Goal: Communication & Community: Answer question/provide support

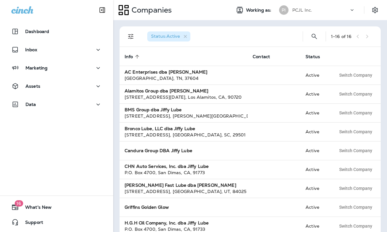
click at [316, 8] on div "PCJL Inc." at bounding box center [320, 9] width 57 height 9
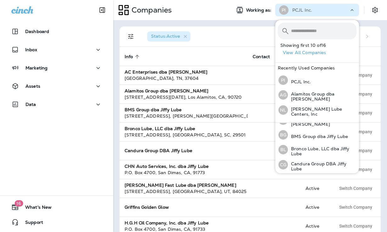
scroll to position [14, 0]
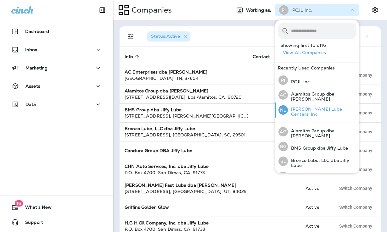
click at [302, 108] on p "[PERSON_NAME] Lube Centers, Inc" at bounding box center [322, 112] width 69 height 10
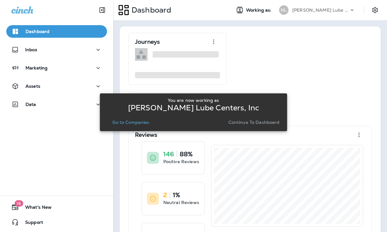
click at [140, 124] on p "Go to Companies" at bounding box center [130, 122] width 37 height 5
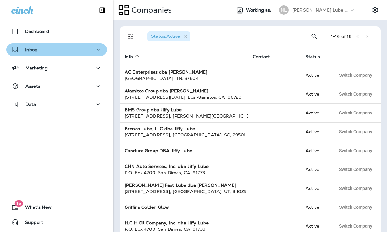
click at [50, 53] on div "Inbox" at bounding box center [56, 50] width 91 height 8
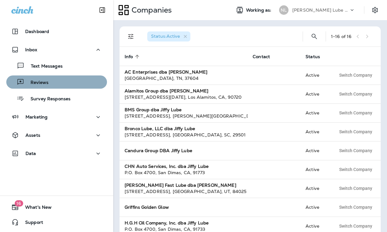
click at [47, 84] on p "Reviews" at bounding box center [36, 83] width 24 height 6
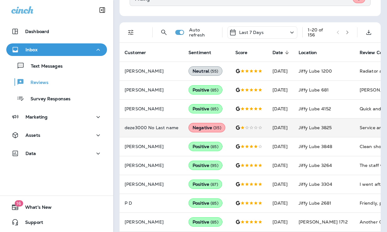
click at [265, 134] on td at bounding box center [248, 127] width 37 height 19
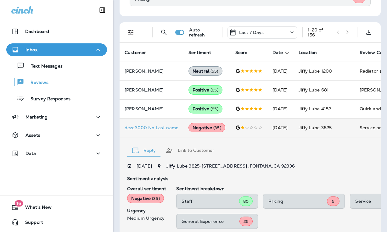
scroll to position [283, 0]
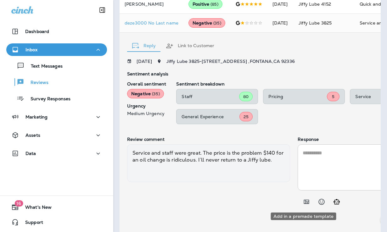
click at [302, 199] on icon "Add in a premade template" at bounding box center [306, 202] width 8 height 8
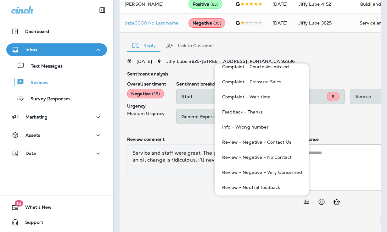
scroll to position [67, 0]
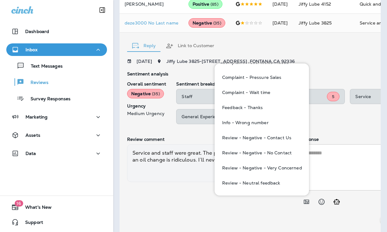
click at [341, 138] on p "Response" at bounding box center [378, 139] width 163 height 5
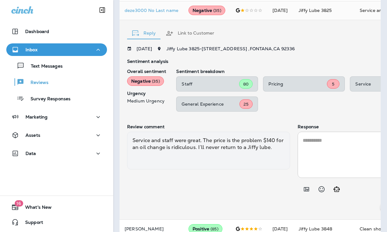
scroll to position [311, 0]
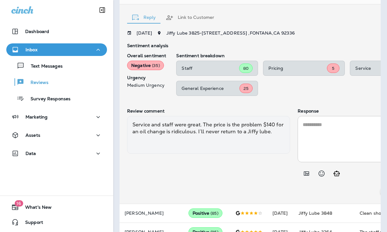
click at [318, 124] on textarea at bounding box center [378, 139] width 153 height 36
click at [302, 174] on icon "Add in a premade template" at bounding box center [306, 174] width 8 height 8
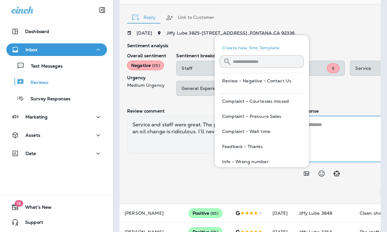
click at [319, 128] on textarea at bounding box center [378, 139] width 153 height 36
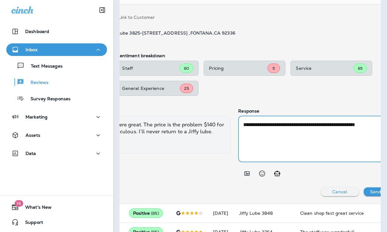
scroll to position [0, 64]
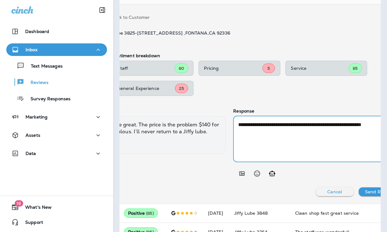
click at [376, 127] on textarea "**********" at bounding box center [312, 139] width 149 height 36
click at [248, 132] on textarea "**********" at bounding box center [312, 139] width 149 height 36
click at [334, 130] on textarea "**********" at bounding box center [312, 139] width 149 height 36
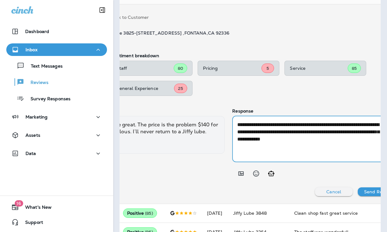
type textarea "**********"
click at [364, 190] on p "Send Reply" at bounding box center [376, 191] width 25 height 5
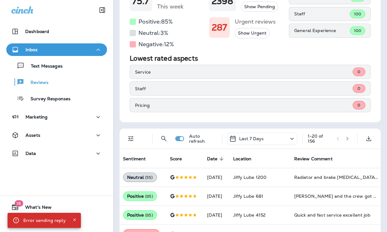
scroll to position [0, 0]
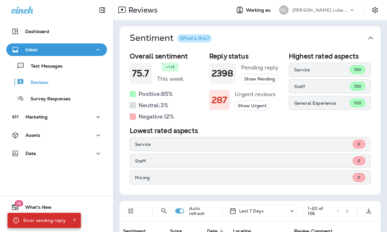
click at [316, 10] on p "[PERSON_NAME] Lube Centers, Inc" at bounding box center [320, 10] width 57 height 5
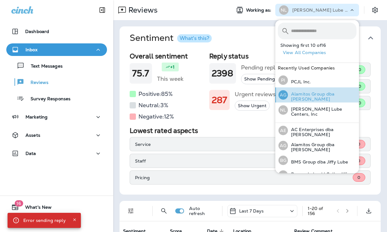
click at [312, 100] on div "AG Alamitos Group dba Jiffy Lube" at bounding box center [317, 94] width 83 height 15
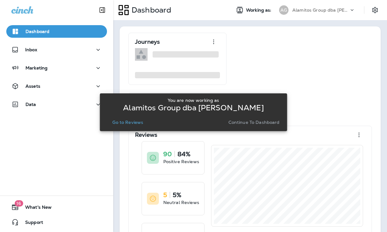
click at [131, 123] on p "Go to Reviews" at bounding box center [127, 122] width 31 height 5
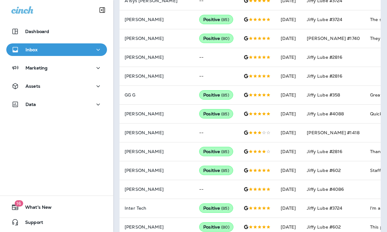
scroll to position [322, 0]
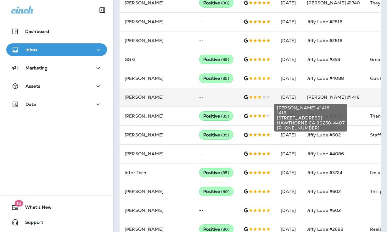
click at [322, 98] on span "[PERSON_NAME] #1418" at bounding box center [333, 97] width 53 height 6
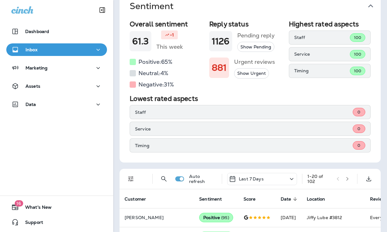
scroll to position [0, 0]
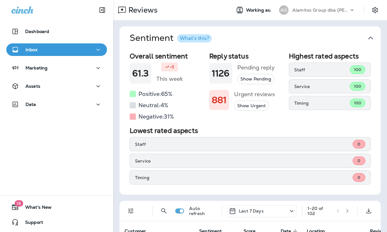
click at [329, 9] on p "Alamitos Group dba [PERSON_NAME]" at bounding box center [320, 10] width 57 height 5
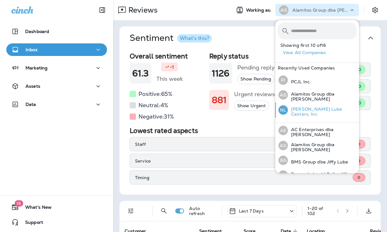
click at [320, 110] on p "[PERSON_NAME] Lube Centers, Inc" at bounding box center [322, 112] width 69 height 10
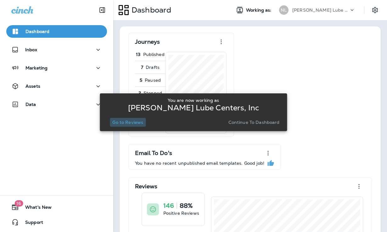
click at [115, 120] on p "Go to Reviews" at bounding box center [127, 122] width 31 height 5
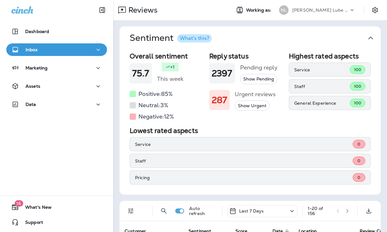
click at [130, 153] on div "Service 0 Staff 0 Pricing 0" at bounding box center [250, 160] width 241 height 47
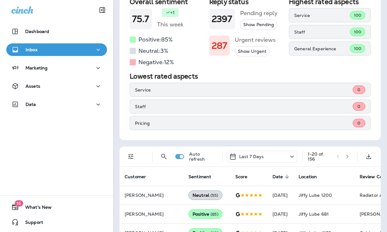
scroll to position [114, 0]
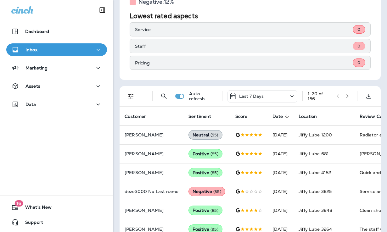
click at [132, 99] on icon "Filters" at bounding box center [131, 96] width 8 height 8
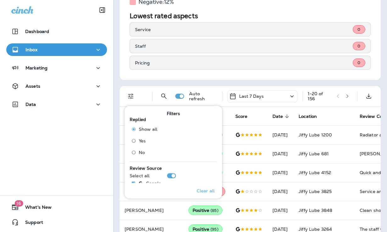
click at [139, 153] on span "No" at bounding box center [142, 152] width 6 height 5
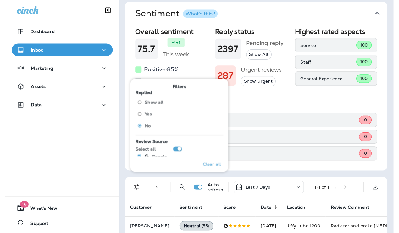
scroll to position [33, 0]
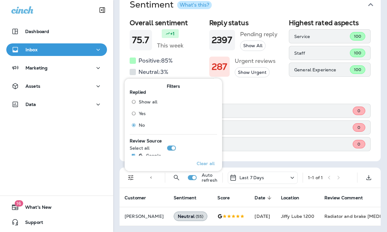
click at [278, 157] on div "Overall sentiment 75.7 +1 This week Positive: 85 % Neutral: 3 % Negative: 12 % …" at bounding box center [249, 88] width 261 height 145
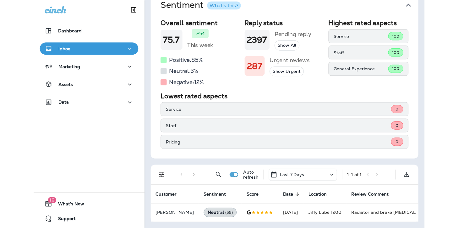
scroll to position [0, 0]
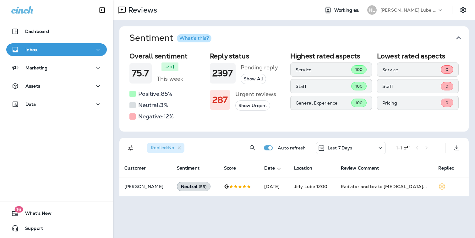
click at [386, 10] on p "[PERSON_NAME] Lube Centers, Inc" at bounding box center [409, 10] width 57 height 5
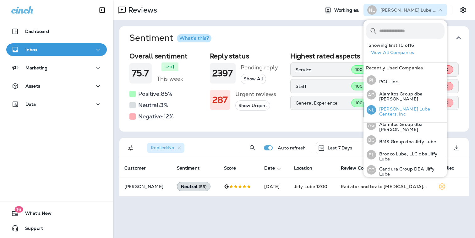
scroll to position [26, 0]
